Goal: Task Accomplishment & Management: Manage account settings

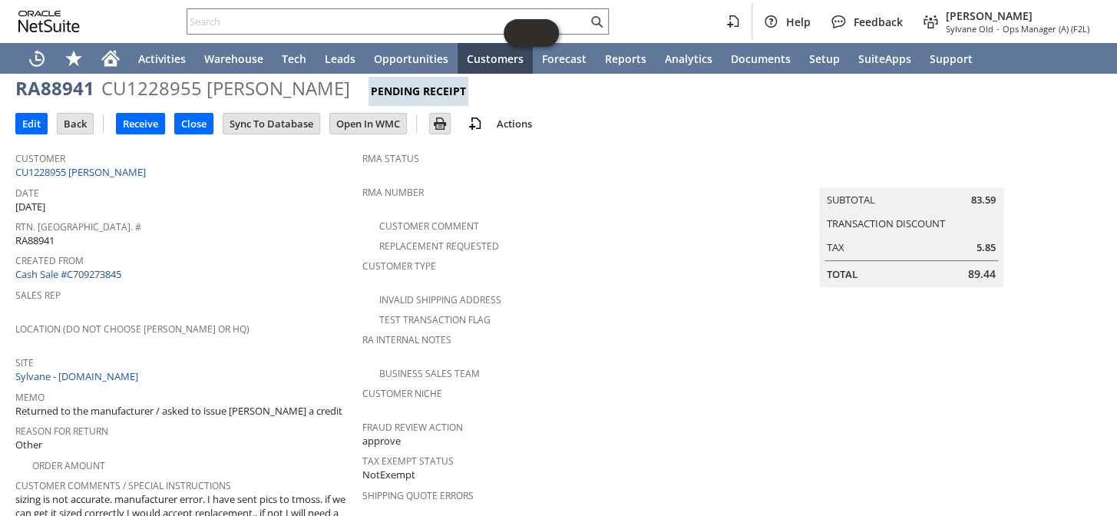
scroll to position [37, 0]
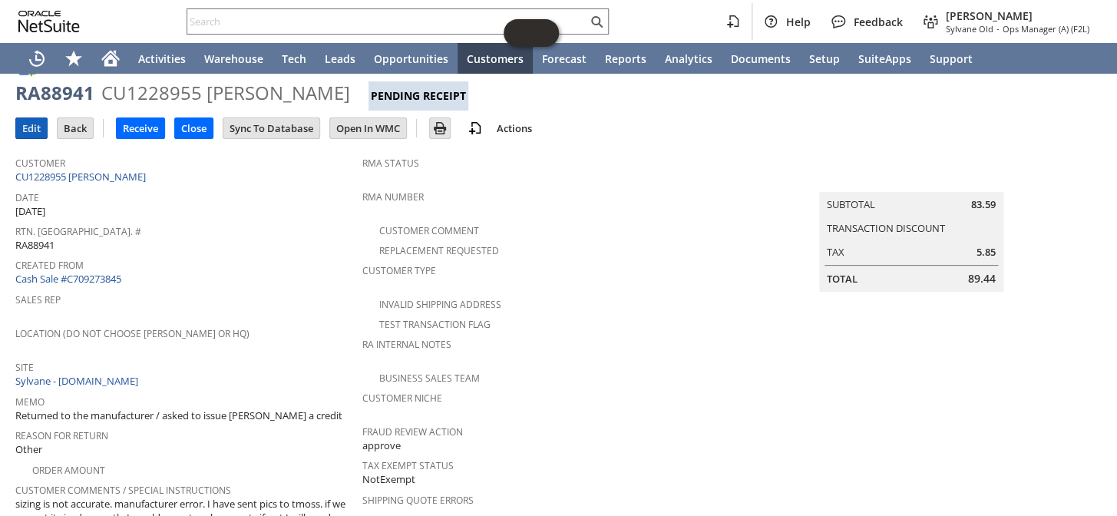
click at [26, 126] on input "Edit" at bounding box center [31, 128] width 31 height 20
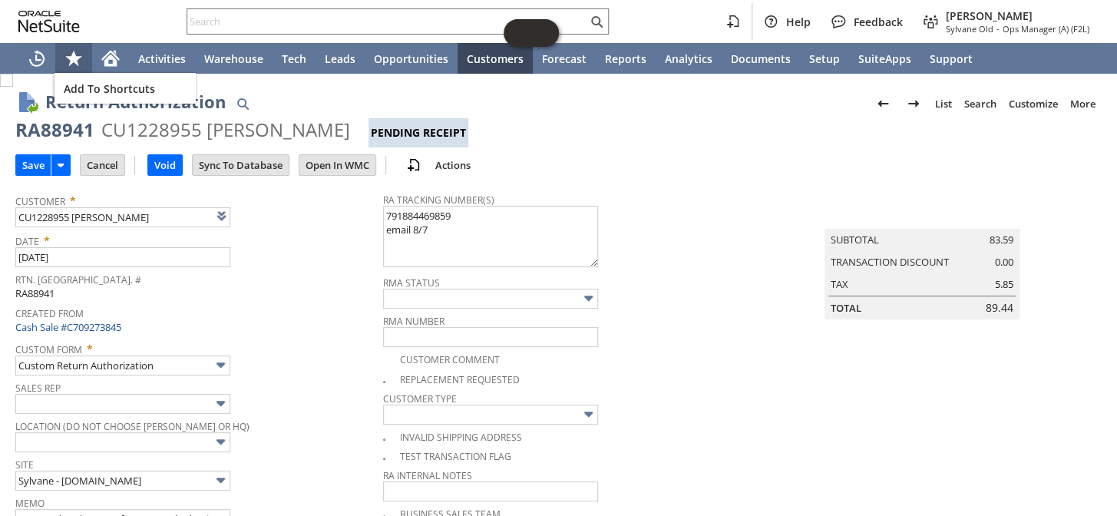
drag, startPoint x: 69, startPoint y: 77, endPoint x: 78, endPoint y: 47, distance: 31.3
drag, startPoint x: 78, startPoint y: 47, endPoint x: 673, endPoint y: 293, distance: 643.9
click at [673, 293] on div "RMA Status" at bounding box center [574, 290] width 382 height 37
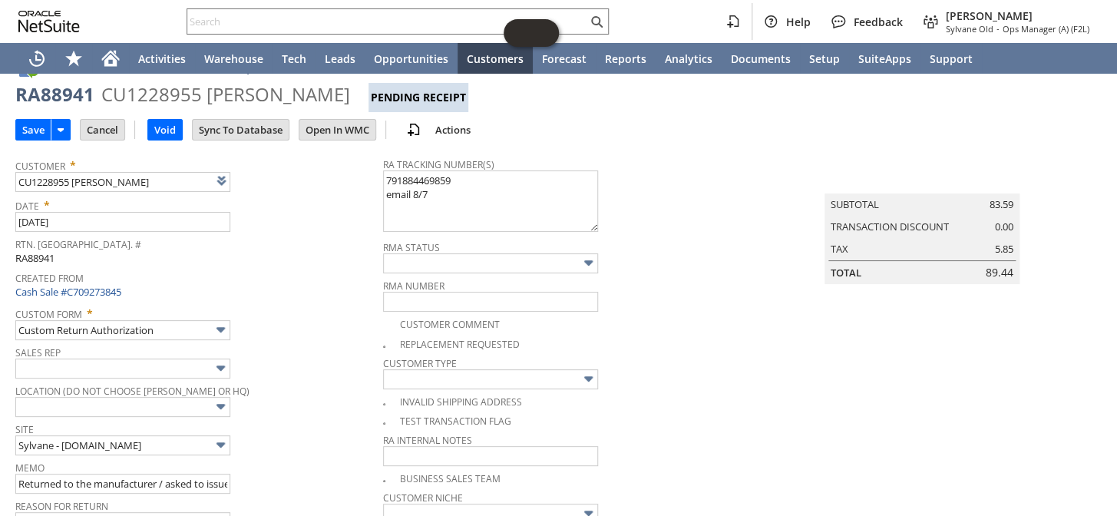
scroll to position [69, 0]
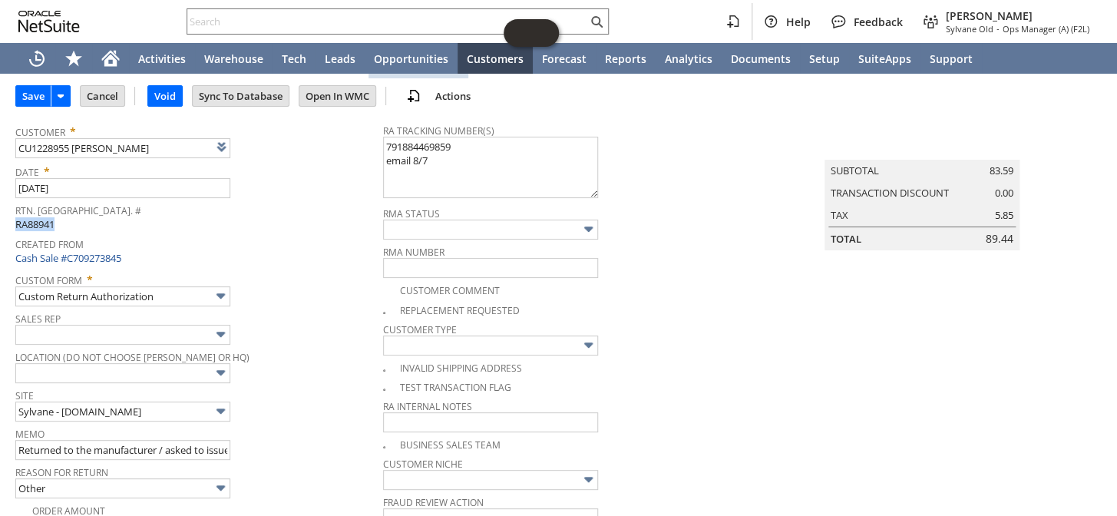
drag, startPoint x: 69, startPoint y: 223, endPoint x: 15, endPoint y: 228, distance: 53.9
click at [15, 228] on div "Rtn. Auth. # RA88941" at bounding box center [195, 216] width 360 height 32
drag, startPoint x: 45, startPoint y: 215, endPoint x: 33, endPoint y: 219, distance: 12.9
click at [33, 219] on span "RA88941" at bounding box center [34, 224] width 39 height 14
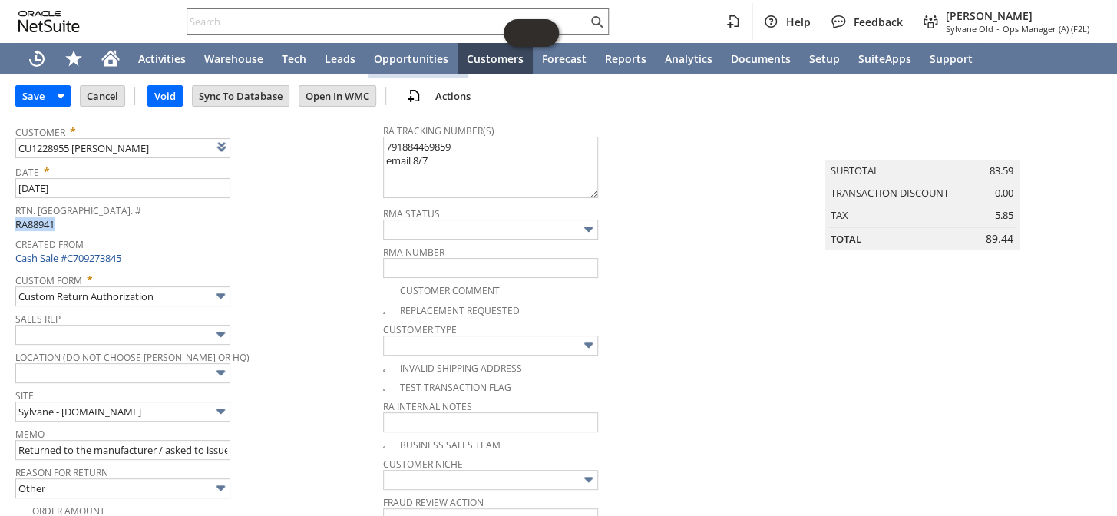
copy span "RA88941"
drag, startPoint x: 223, startPoint y: 118, endPoint x: 692, endPoint y: 316, distance: 509.8
click at [692, 319] on span "Customer Type" at bounding box center [574, 327] width 382 height 17
click at [38, 220] on span "RA88941" at bounding box center [34, 224] width 39 height 14
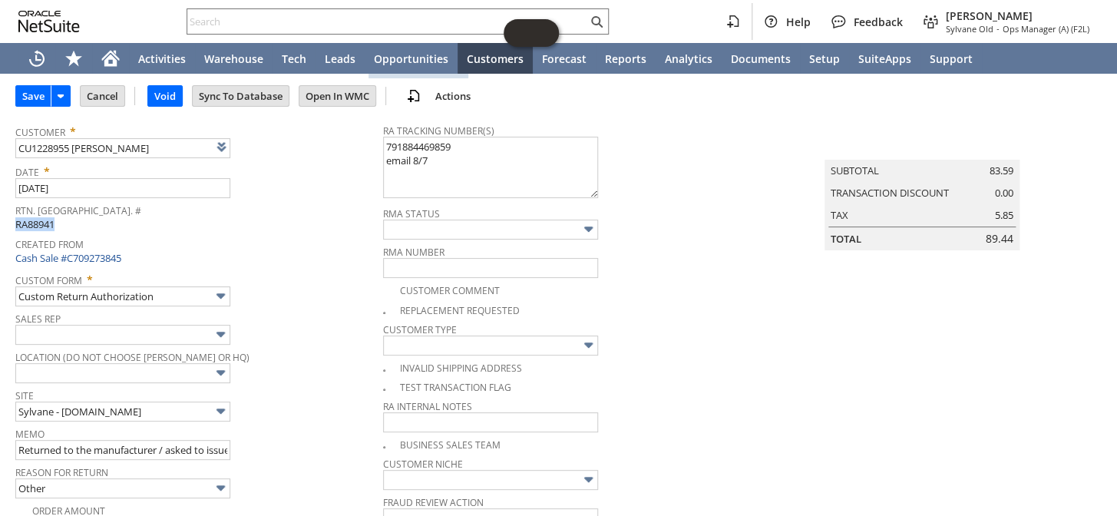
copy span "RA88941"
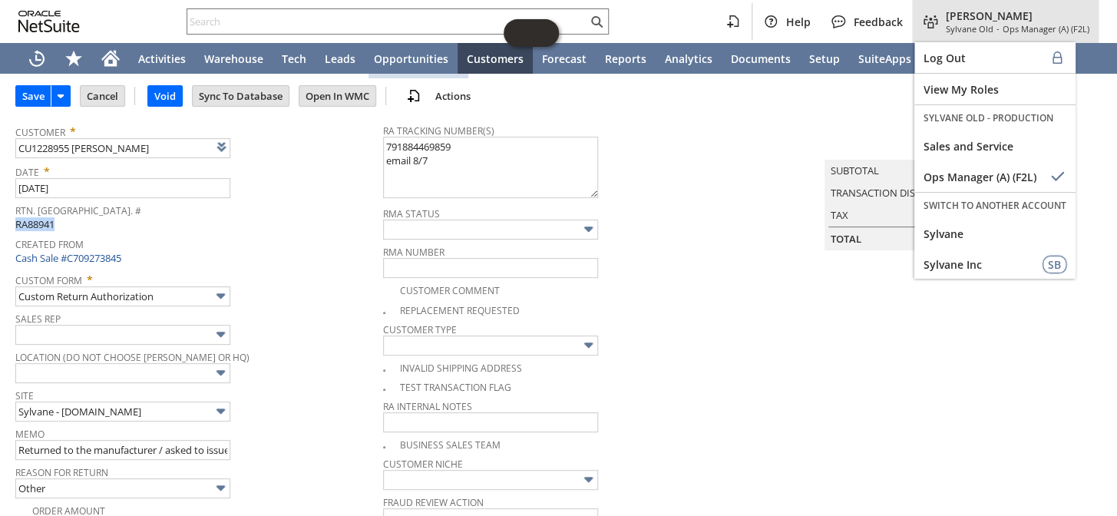
click at [982, 31] on span "Sylvane Old" at bounding box center [970, 29] width 48 height 12
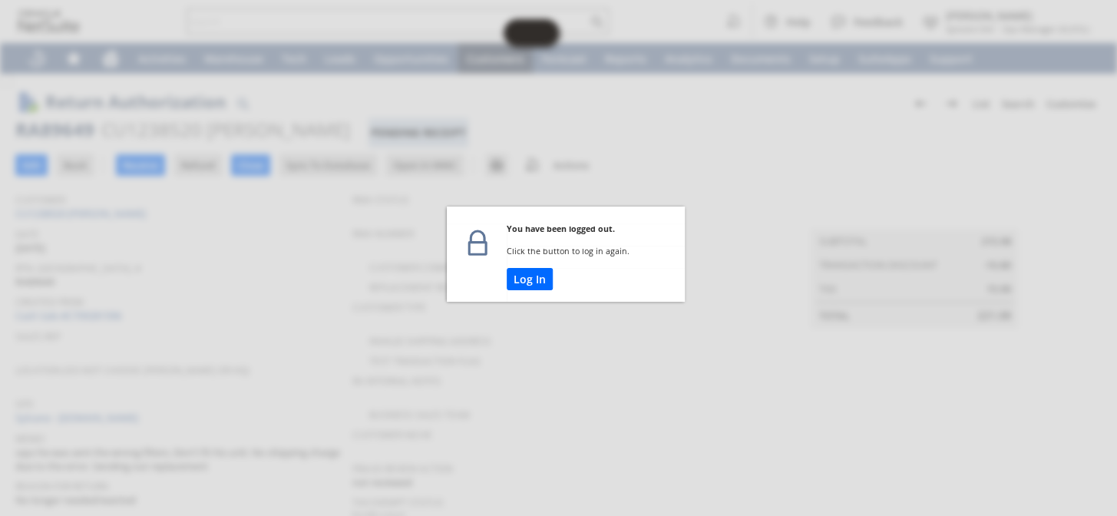
drag, startPoint x: 458, startPoint y: 275, endPoint x: 460, endPoint y: 262, distance: 13.3
click at [460, 263] on td at bounding box center [477, 262] width 60 height 78
click at [507, 275] on button "Log In" at bounding box center [530, 279] width 46 height 22
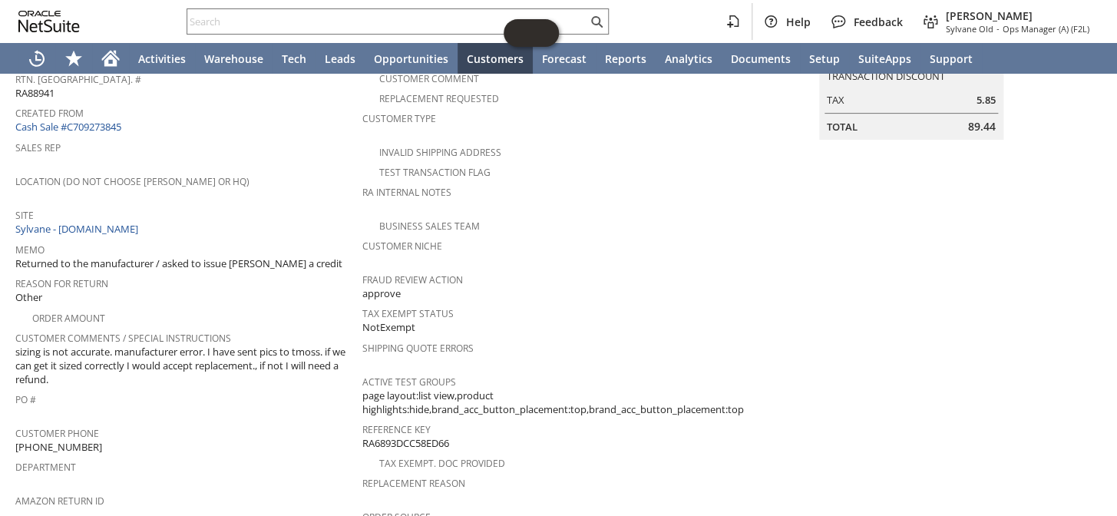
scroll to position [209, 0]
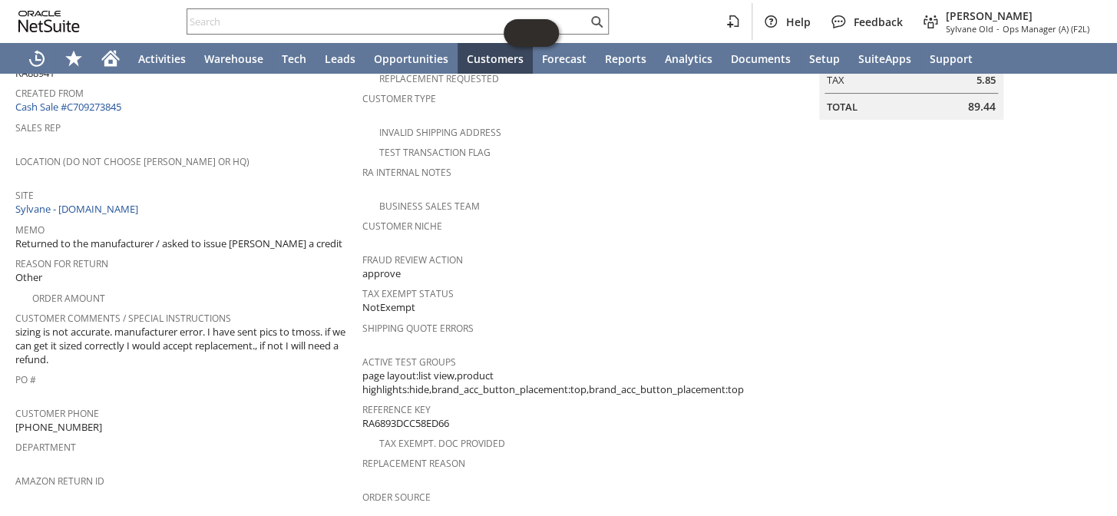
drag, startPoint x: 296, startPoint y: 305, endPoint x: 736, endPoint y: 245, distance: 444.7
click at [736, 249] on span "Fraud Review Action" at bounding box center [553, 258] width 382 height 18
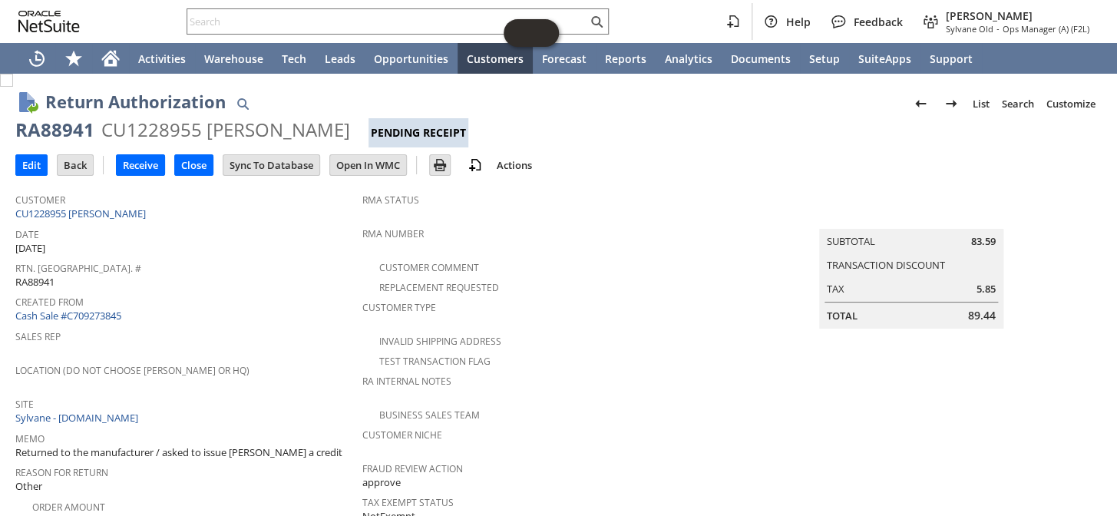
click at [65, 132] on div "RA88941" at bounding box center [54, 129] width 79 height 25
copy div "RA88941"
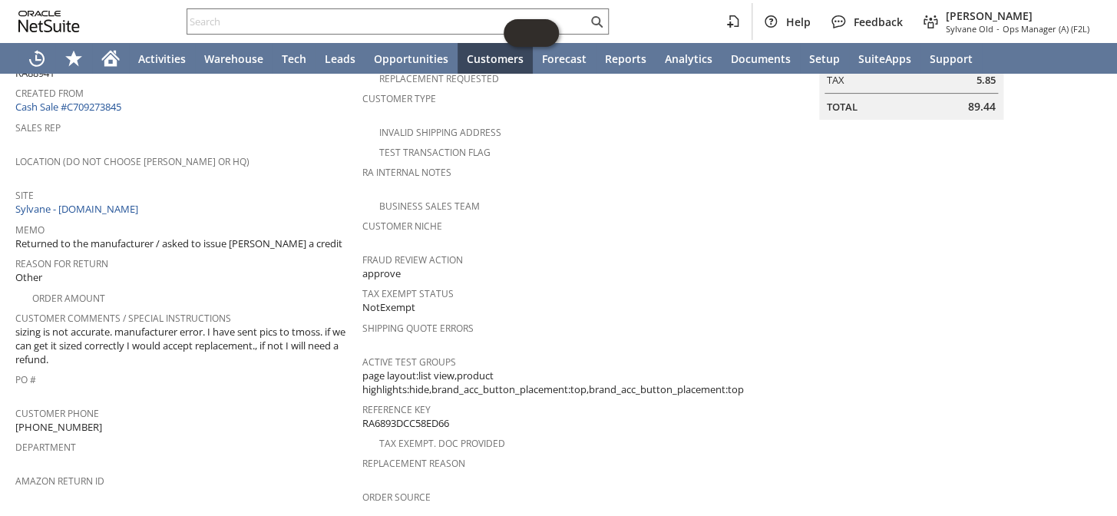
scroll to position [139, 0]
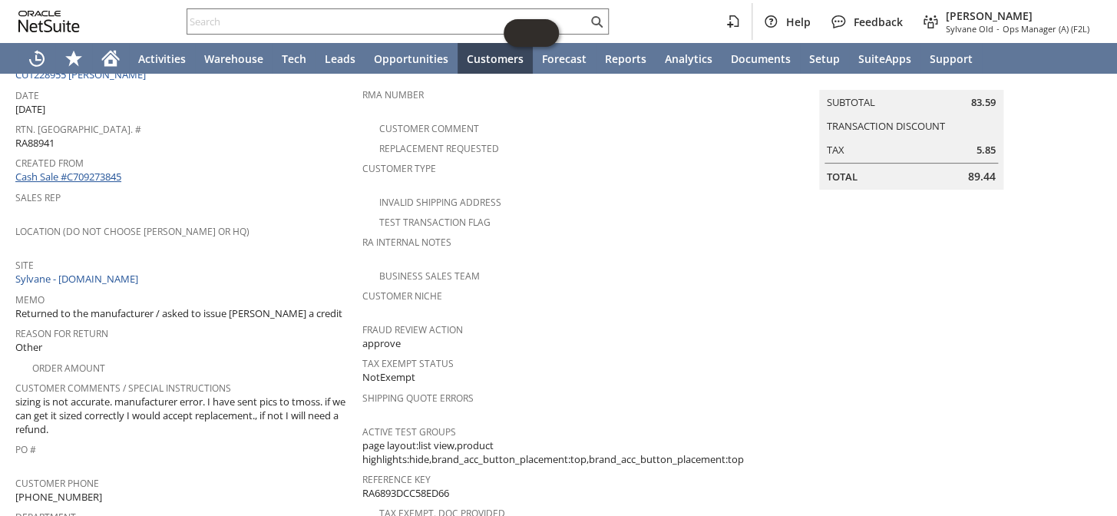
click at [104, 170] on link "Cash Sale #C709273845" at bounding box center [68, 177] width 106 height 14
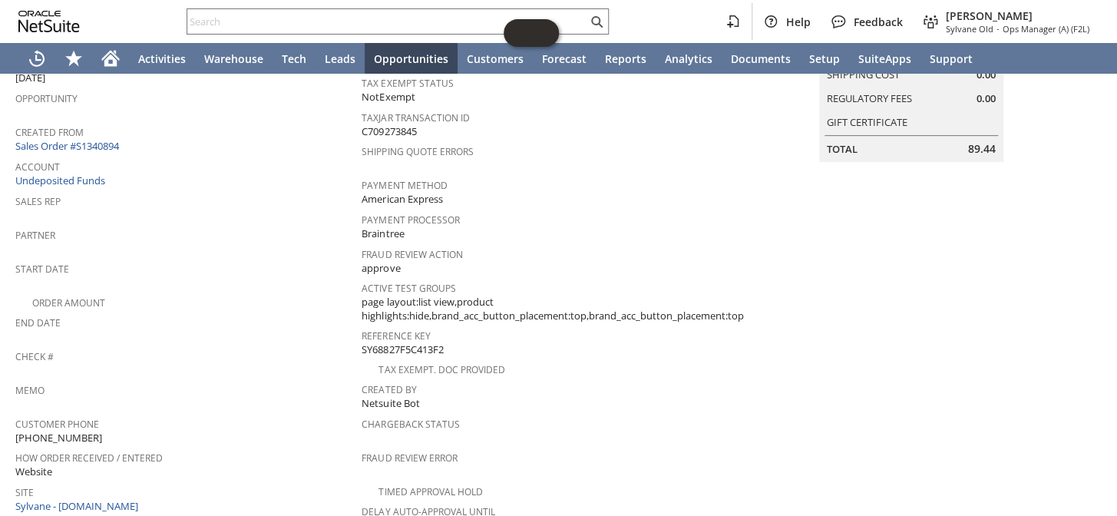
scroll to position [235, 0]
click at [69, 142] on link "Sales Order #S1340894" at bounding box center [68, 149] width 107 height 14
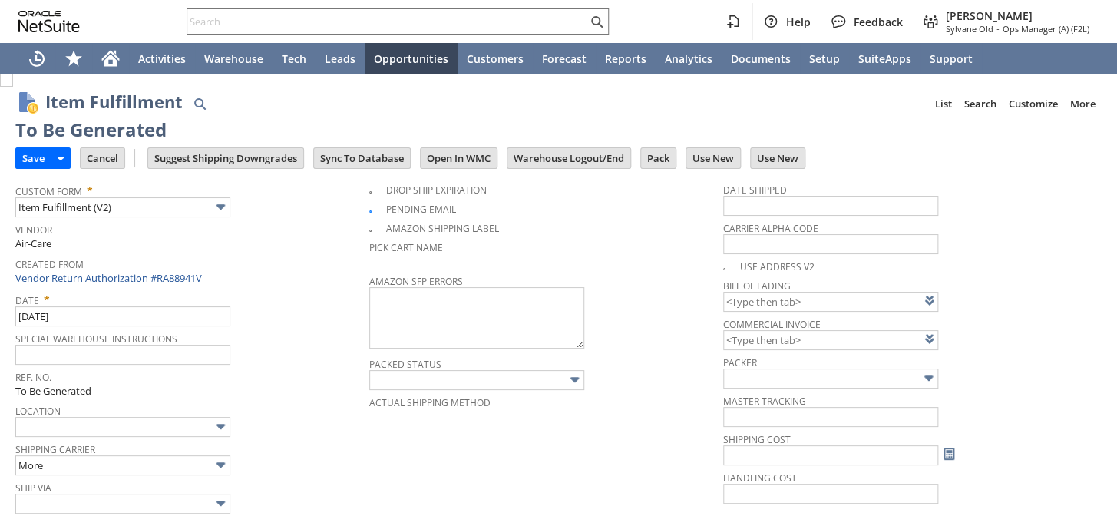
type input "0.00"
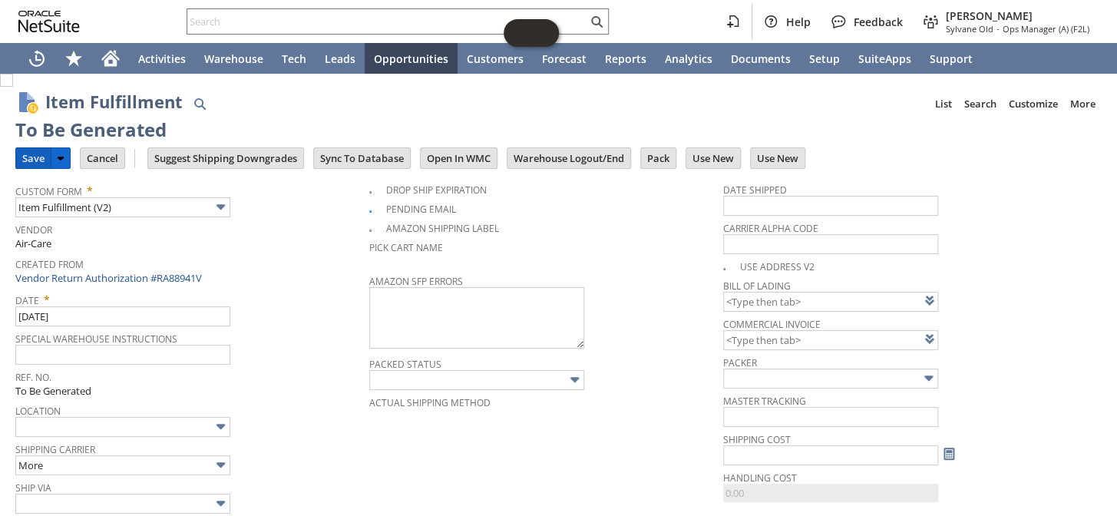
click at [27, 155] on input "Save" at bounding box center [33, 158] width 35 height 20
